Goal: Task Accomplishment & Management: Use online tool/utility

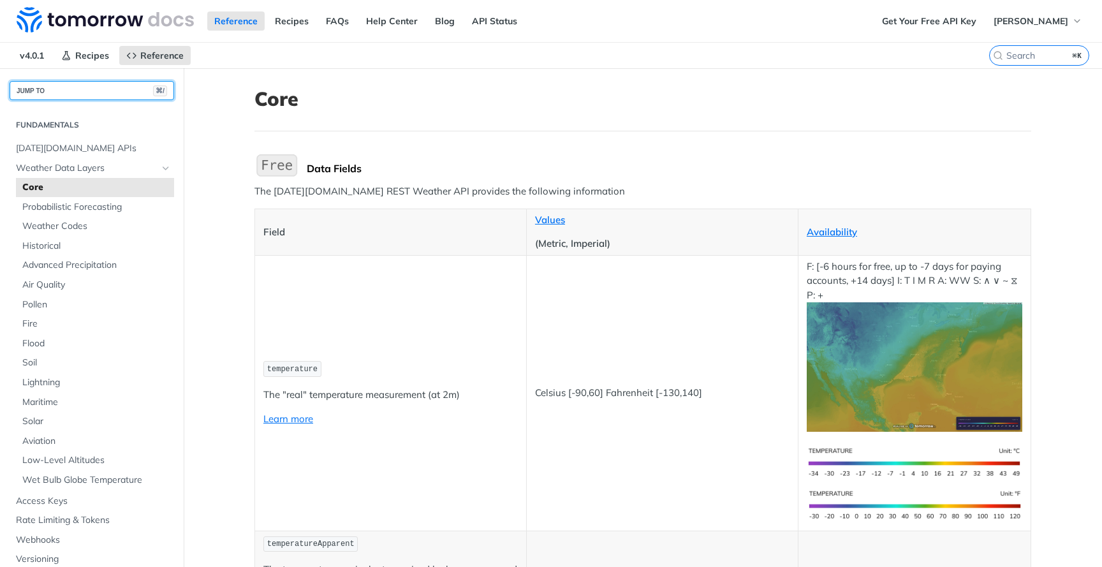
click at [124, 95] on button "JUMP TO ⌘/" at bounding box center [92, 90] width 164 height 19
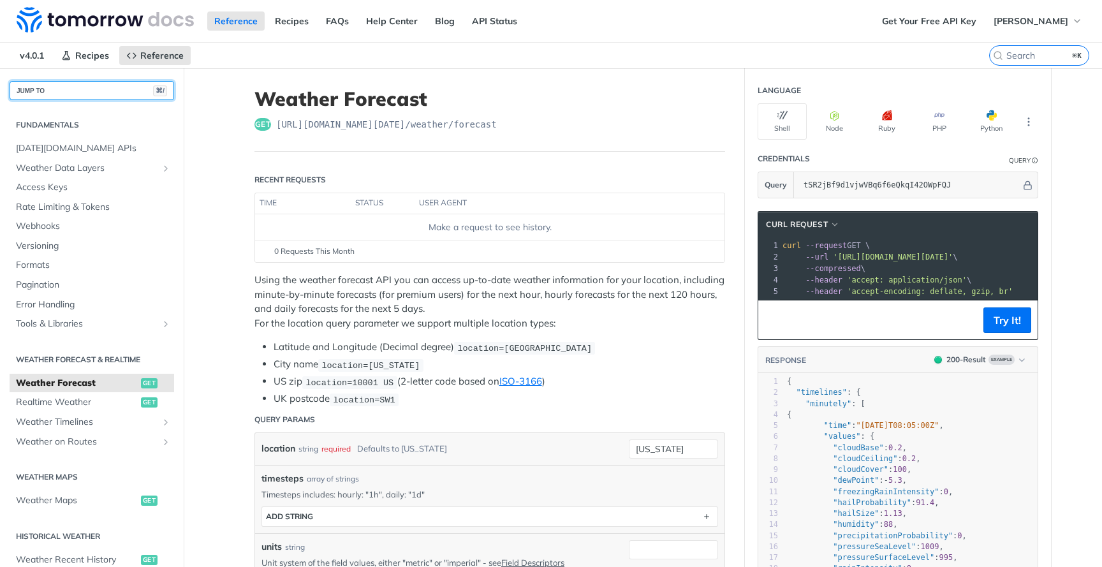
click at [108, 87] on button "JUMP TO ⌘/" at bounding box center [92, 90] width 164 height 19
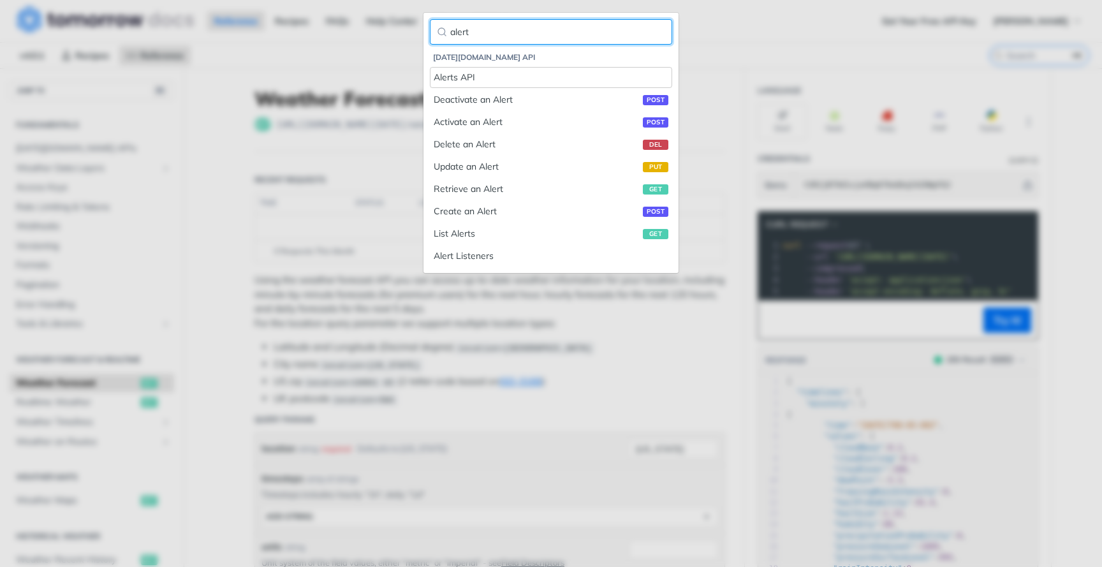
type input "alert"
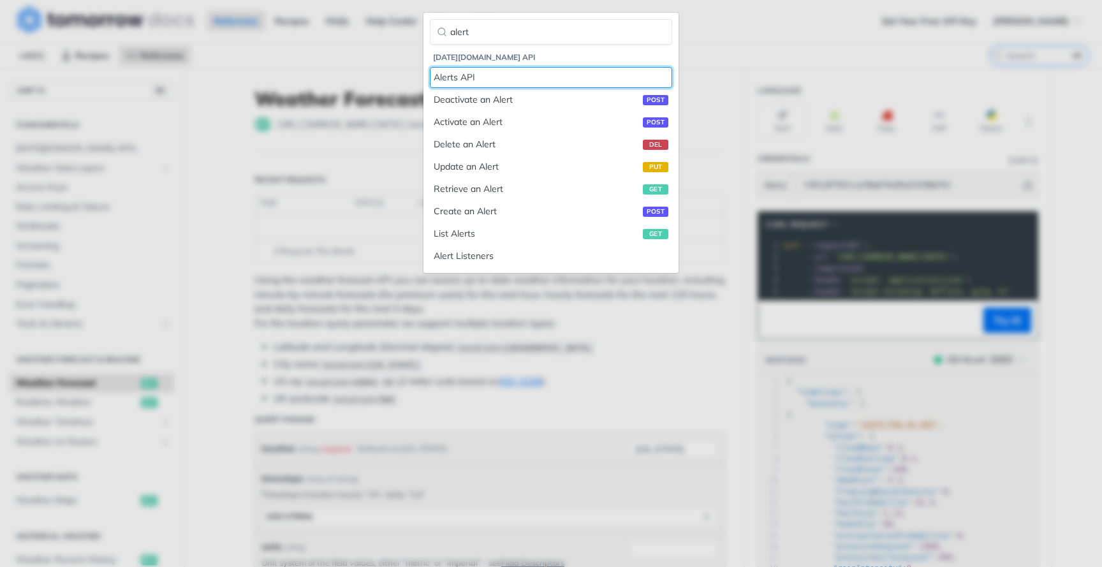
click at [449, 74] on div "Alerts API" at bounding box center [551, 77] width 235 height 13
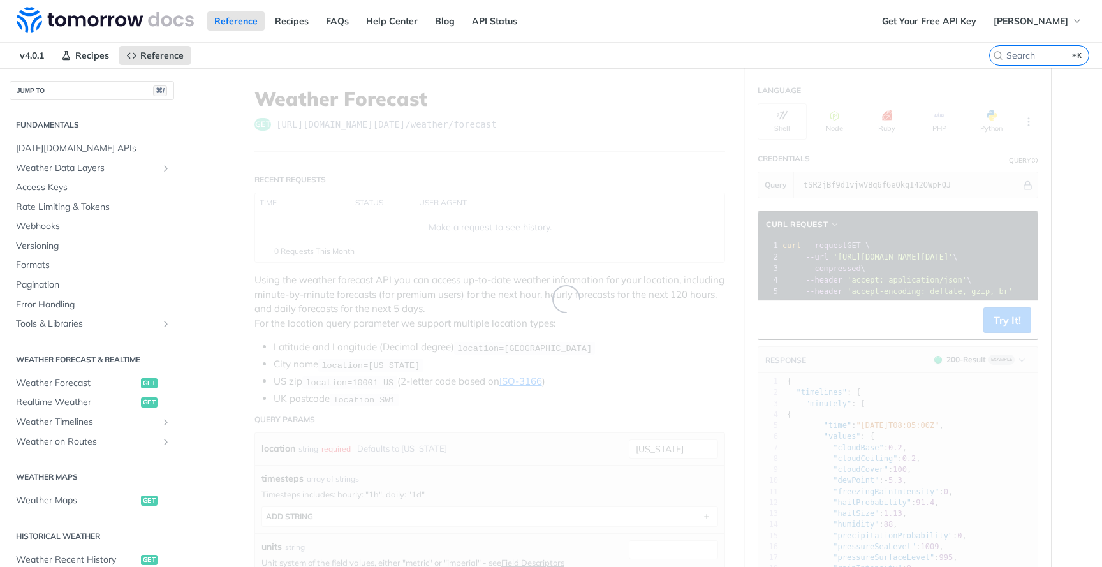
scroll to position [403, 0]
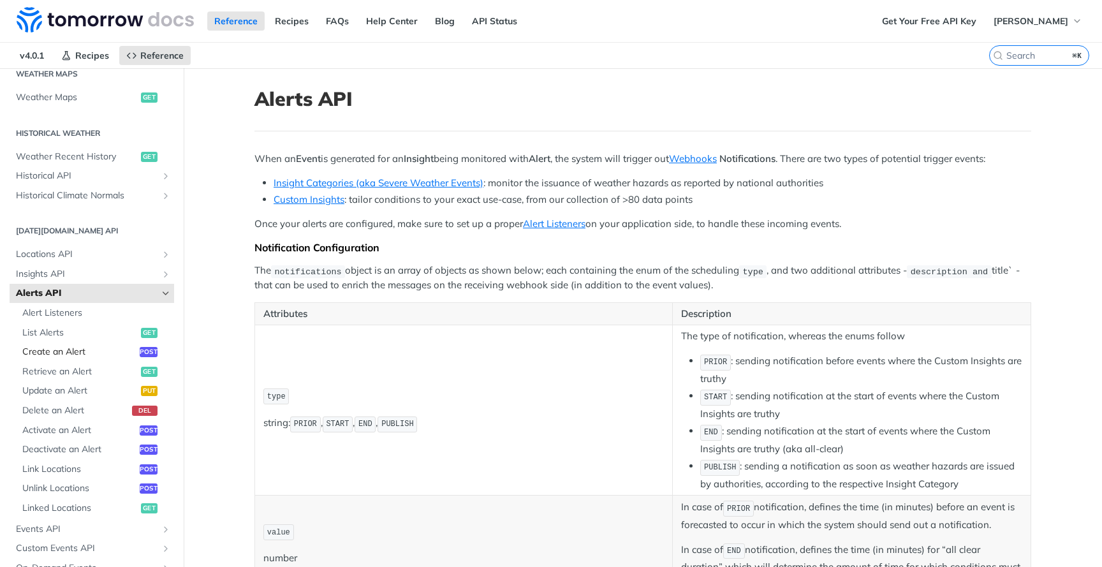
click at [75, 351] on span "Create an Alert" at bounding box center [79, 352] width 114 height 13
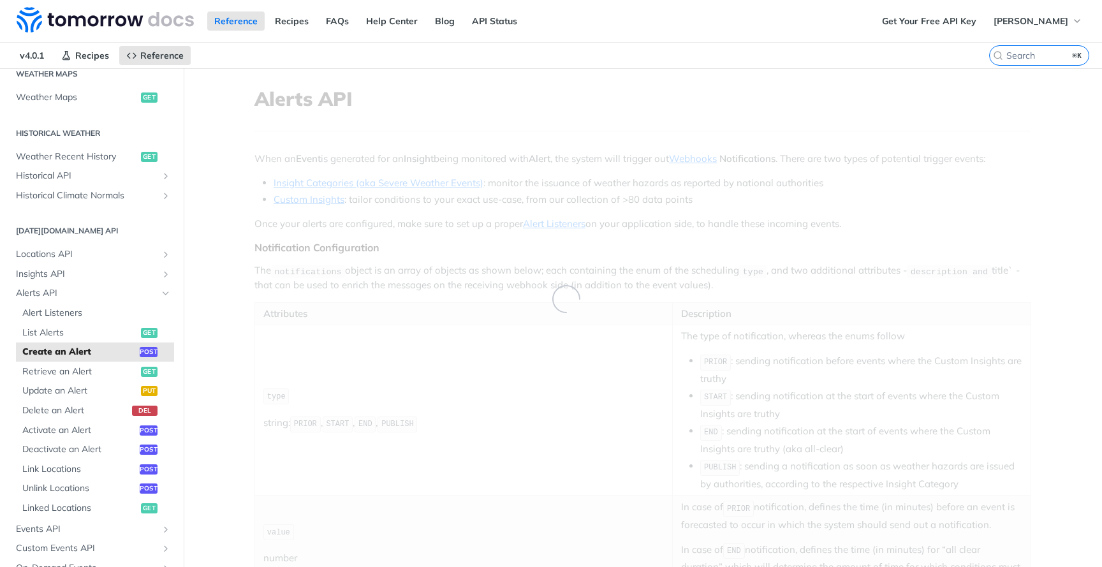
select select "true"
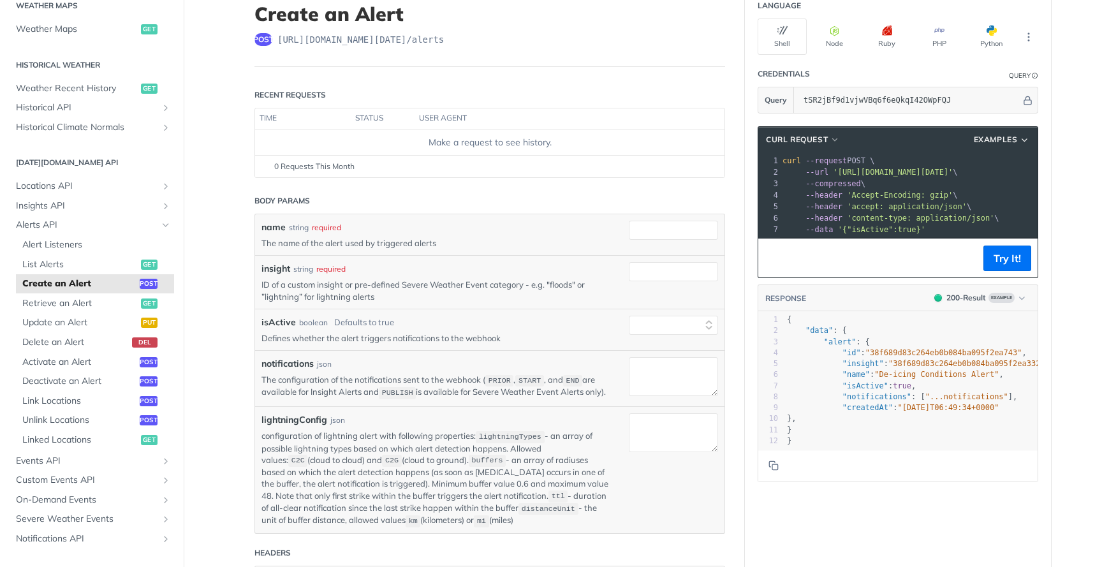
scroll to position [86, 0]
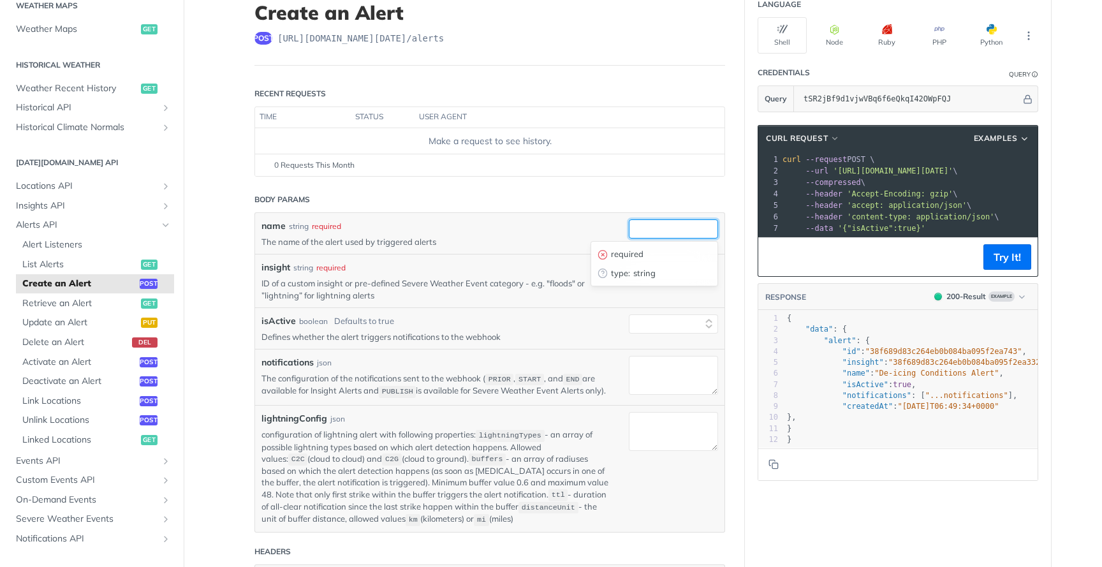
click at [653, 221] on input "name" at bounding box center [673, 228] width 89 height 19
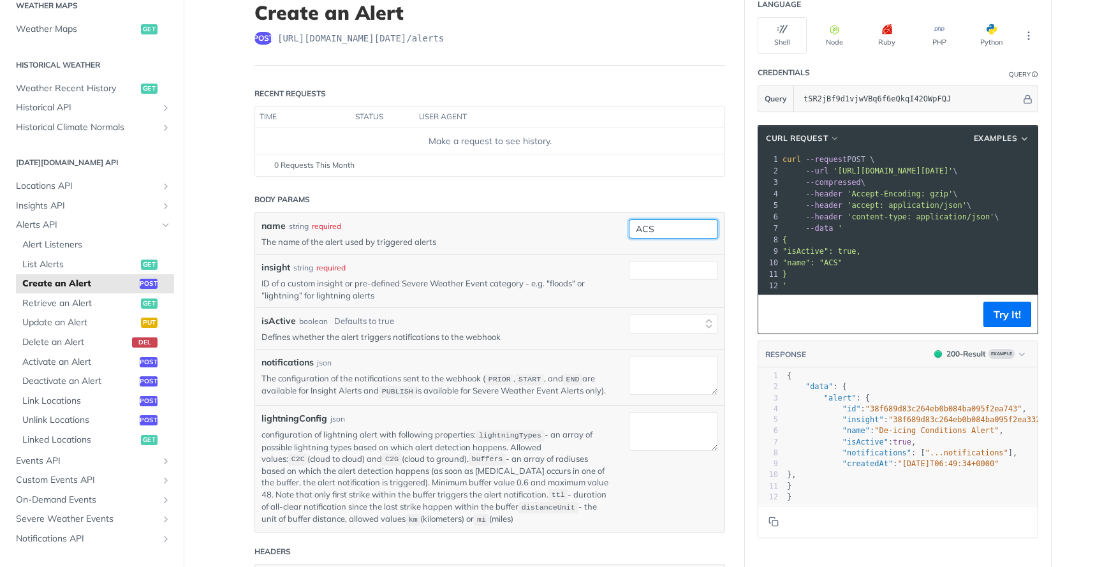
type input "ACS"
click at [462, 282] on p "ID of a custom insight or pre-defined Severe Weather Event category - e.g. "flo…" at bounding box center [435, 288] width 348 height 23
click at [678, 274] on input "insight" at bounding box center [673, 270] width 89 height 19
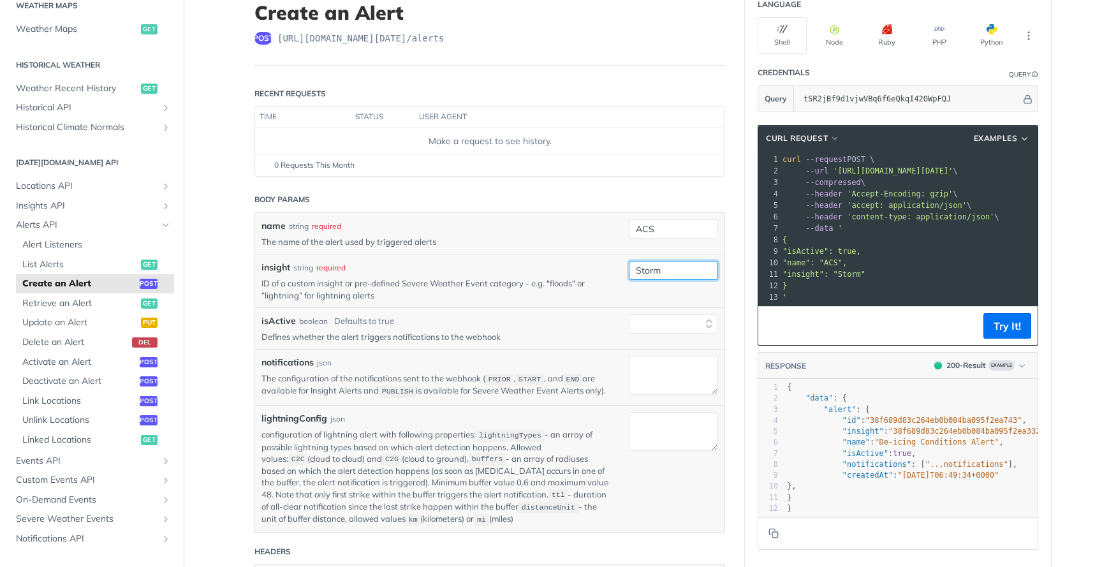
type input "Storm"
click at [476, 327] on div "isActive boolean Defaults to true" at bounding box center [435, 320] width 348 height 13
click at [660, 317] on select "true false" at bounding box center [673, 323] width 89 height 19
select select "true"
click at [629, 314] on select "true false" at bounding box center [673, 323] width 89 height 19
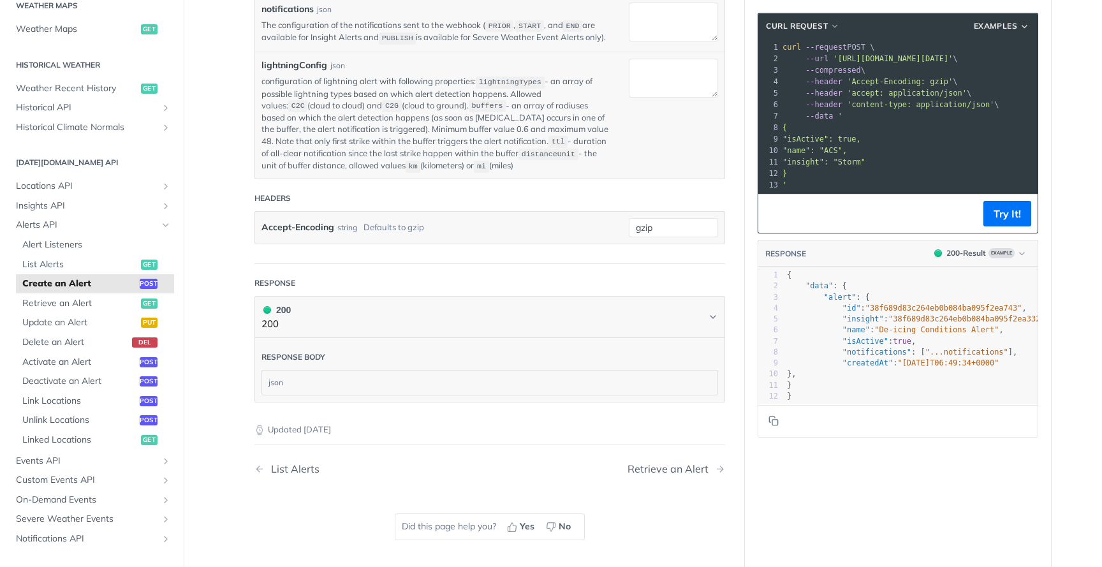
scroll to position [440, 0]
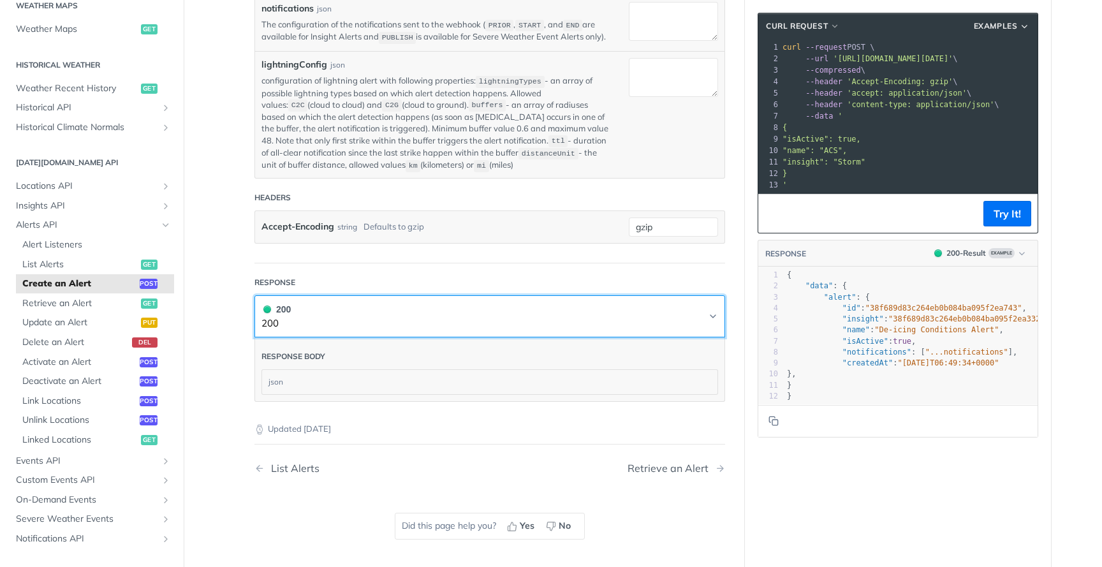
click at [506, 327] on button "200 200" at bounding box center [489, 316] width 456 height 29
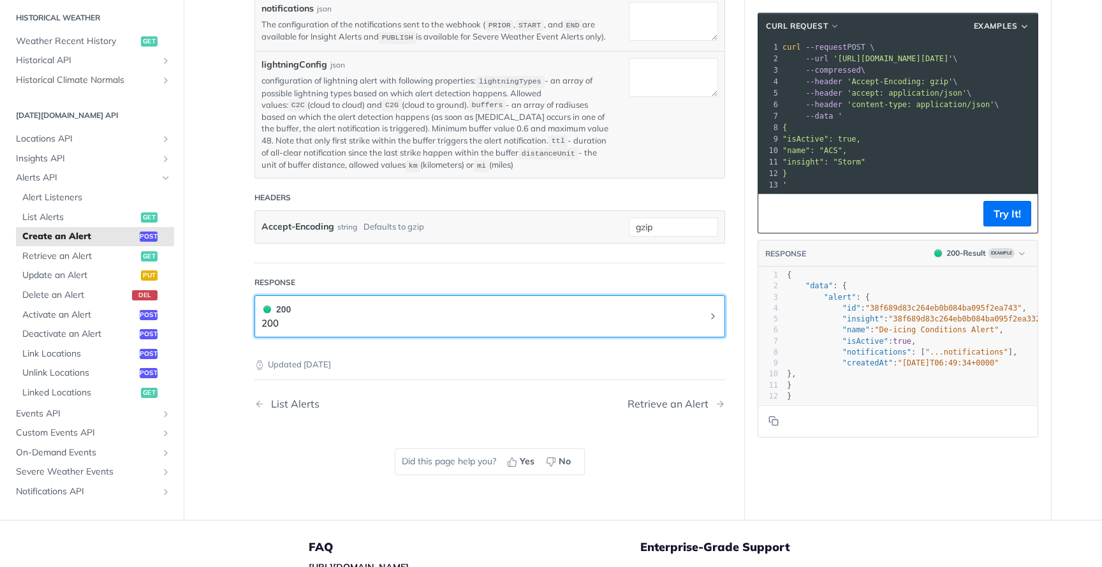
click at [506, 327] on button "200 200" at bounding box center [489, 316] width 456 height 29
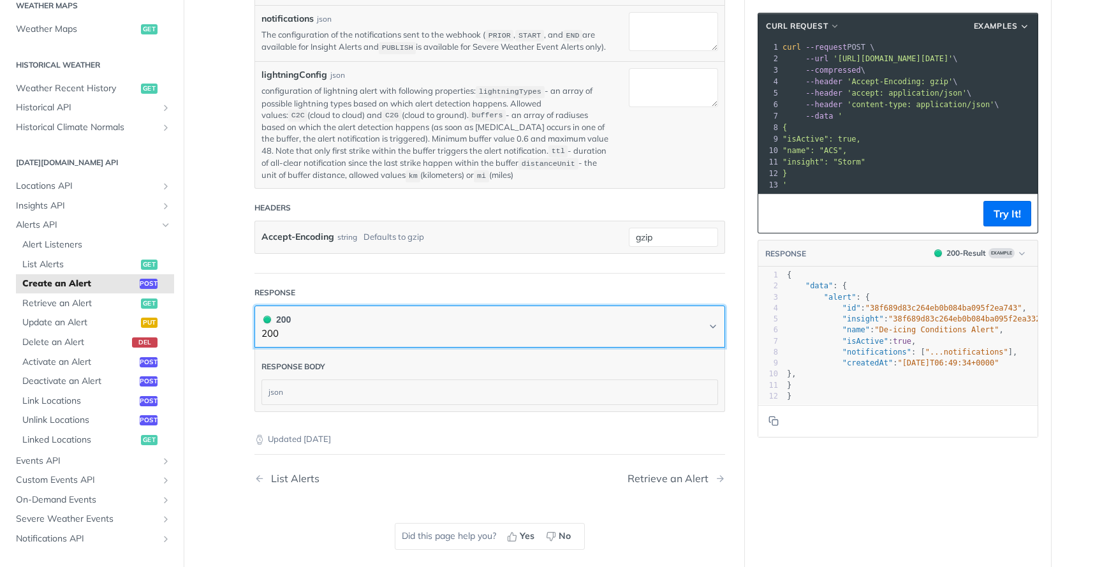
scroll to position [423, 0]
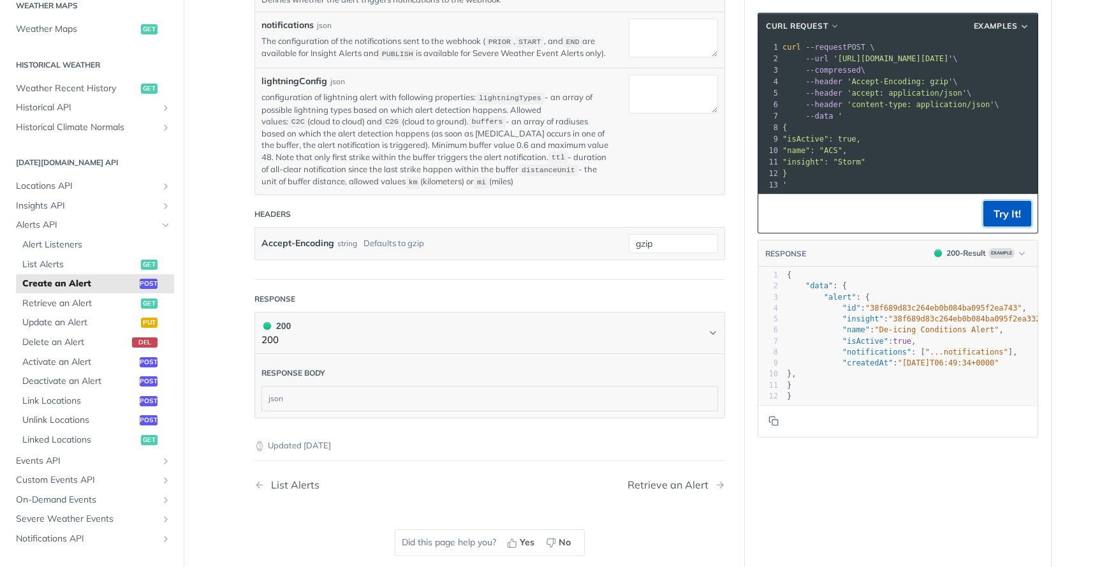
click at [991, 212] on button "Try It!" at bounding box center [1007, 214] width 48 height 26
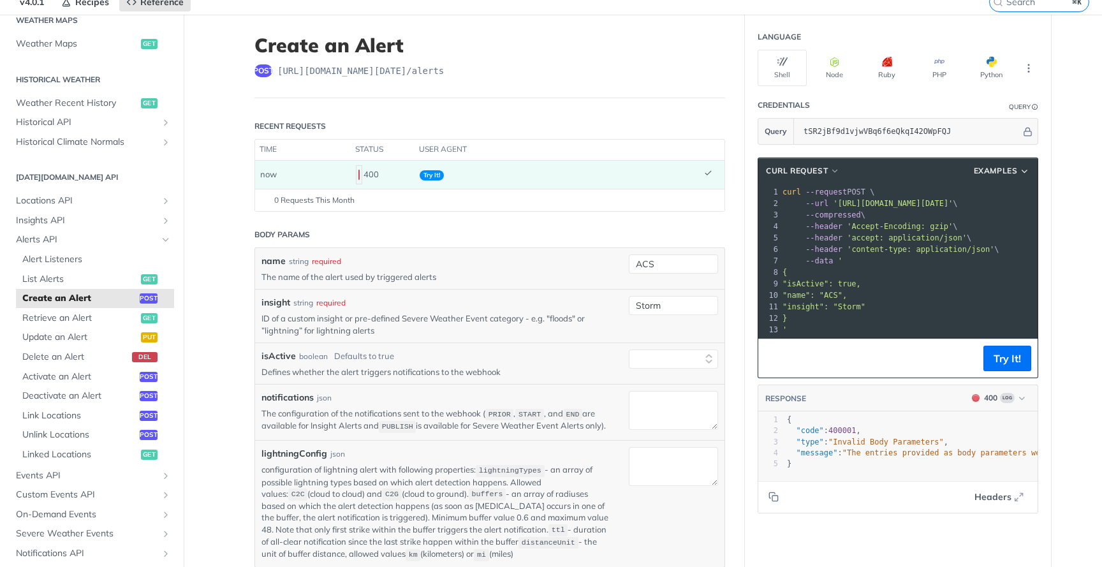
scroll to position [46, 0]
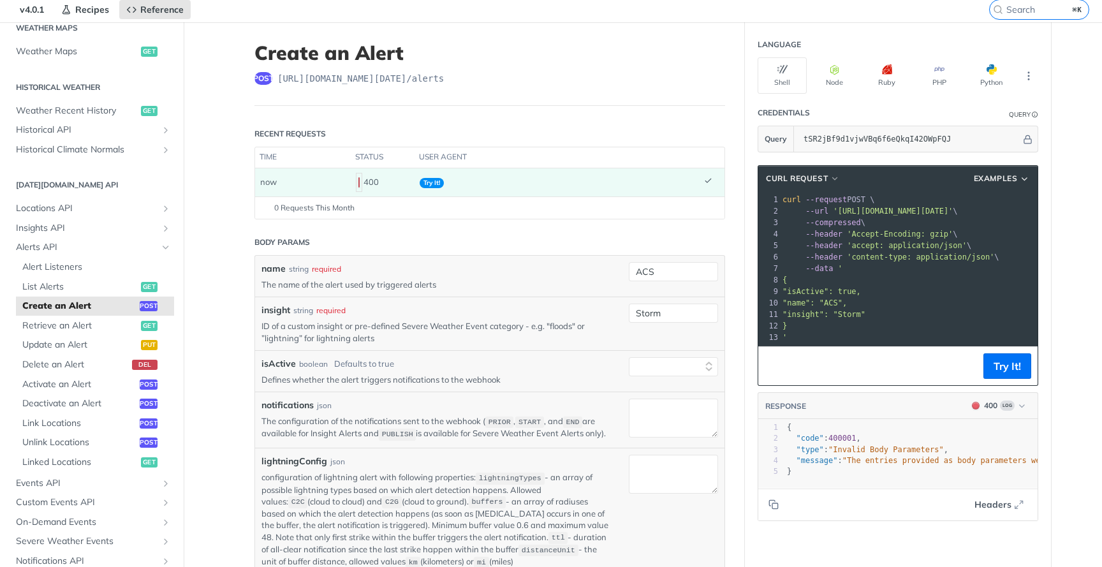
click at [367, 184] on div "400" at bounding box center [383, 182] width 54 height 22
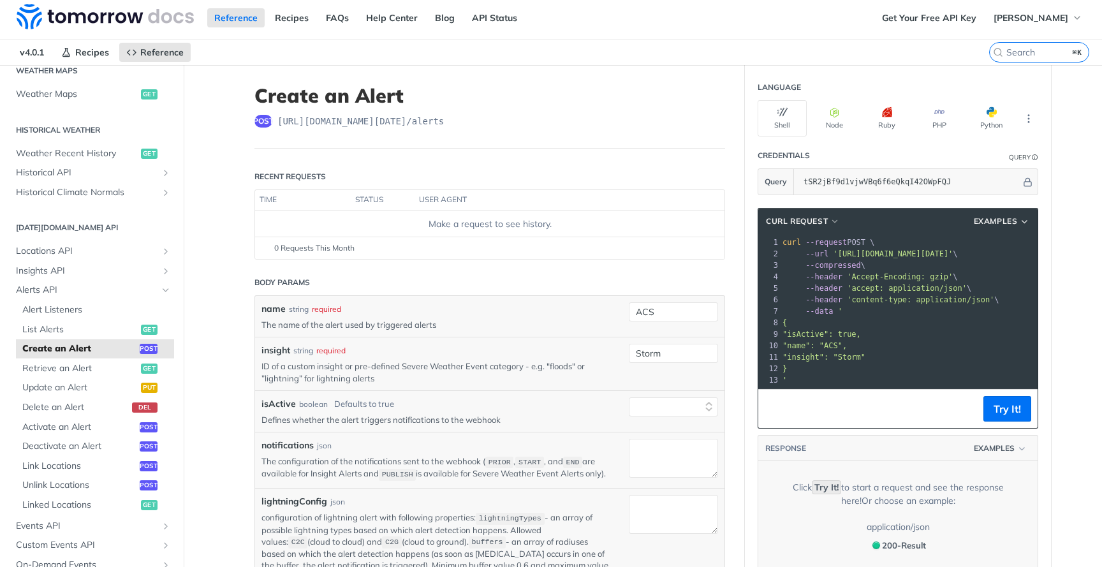
scroll to position [0, 0]
